Goal: Information Seeking & Learning: Check status

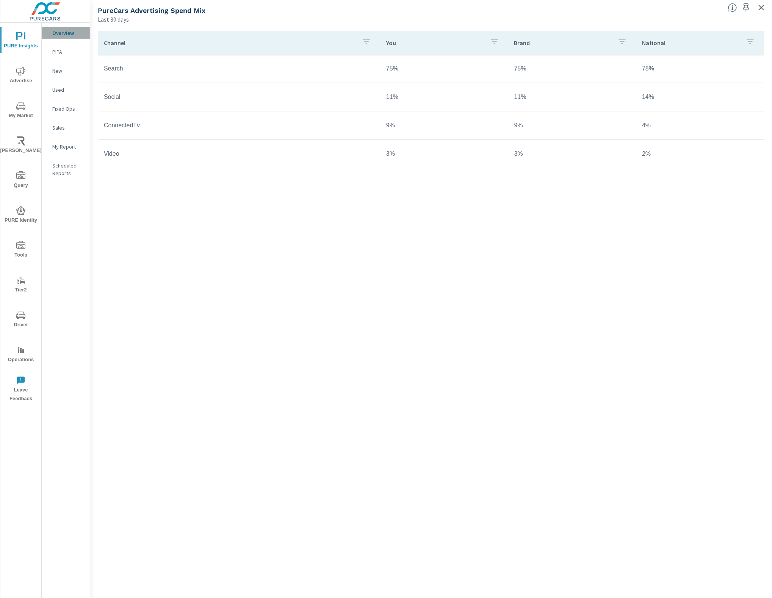
click at [66, 34] on p "Overview" at bounding box center [67, 33] width 31 height 8
drag, startPoint x: 65, startPoint y: 33, endPoint x: 124, endPoint y: 26, distance: 59.1
click at [67, 32] on p "Overview" at bounding box center [67, 33] width 31 height 8
click at [761, 7] on icon "button" at bounding box center [761, 7] width 9 height 9
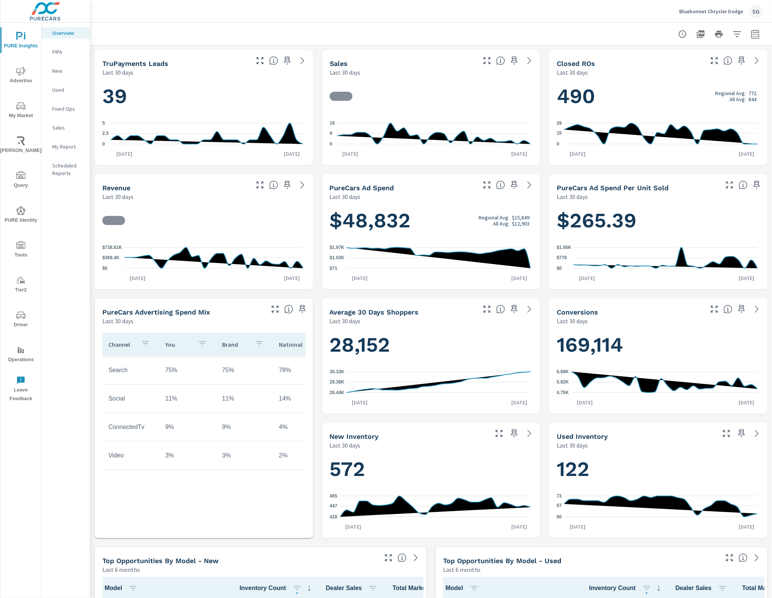
scroll to position [0, 0]
